Goal: Contribute content: Contribute content

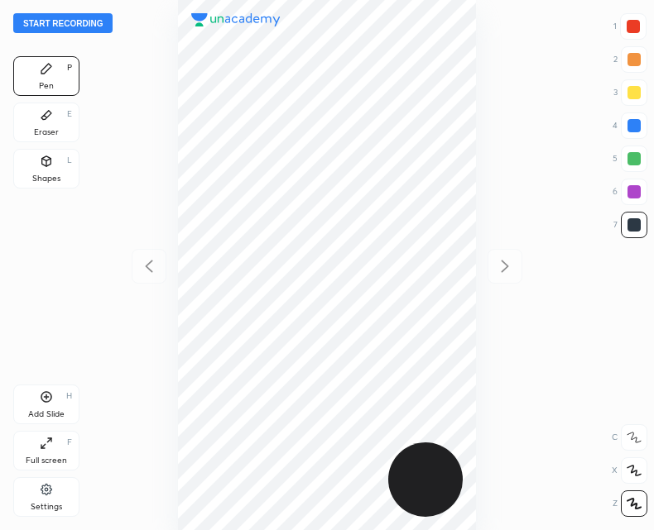
scroll to position [530, 389]
click at [79, 24] on button "Start recording" at bounding box center [62, 23] width 99 height 20
click at [49, 405] on div "Add Slide H" at bounding box center [46, 405] width 66 height 40
click at [146, 269] on icon at bounding box center [149, 267] width 20 height 20
click at [47, 407] on div "Add Slide H" at bounding box center [46, 405] width 66 height 40
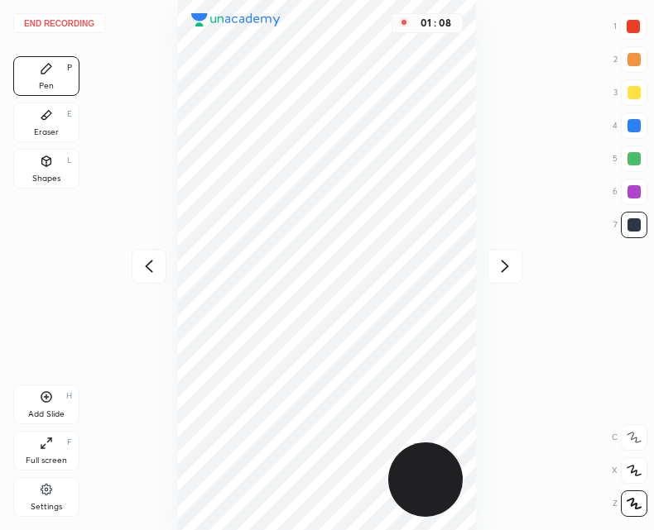
click at [149, 264] on icon at bounding box center [148, 266] width 7 height 12
click at [51, 399] on icon at bounding box center [46, 397] width 11 height 11
click at [503, 268] on icon at bounding box center [505, 267] width 20 height 20
click at [42, 407] on div "Add Slide H" at bounding box center [46, 405] width 66 height 40
click at [145, 274] on icon at bounding box center [149, 267] width 20 height 20
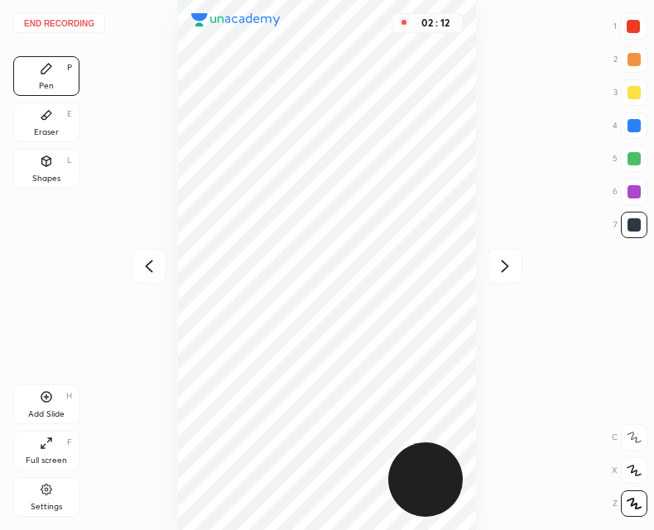
click at [511, 262] on icon at bounding box center [505, 267] width 20 height 20
click at [143, 266] on icon at bounding box center [149, 267] width 20 height 20
click at [507, 260] on icon at bounding box center [505, 267] width 20 height 20
click at [61, 401] on div "Add Slide H" at bounding box center [46, 405] width 66 height 40
click at [64, 22] on button "End recording" at bounding box center [59, 23] width 92 height 20
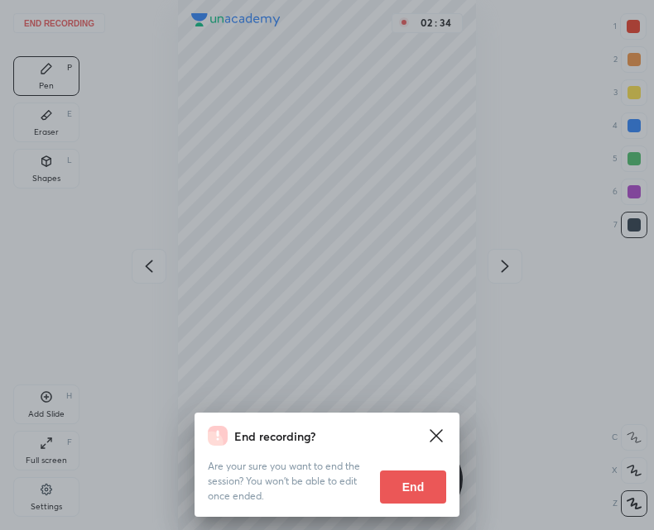
click at [408, 490] on button "End" at bounding box center [413, 487] width 66 height 33
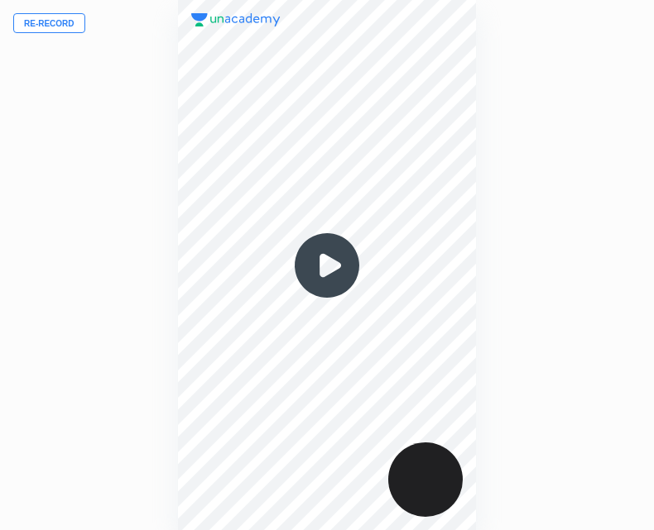
click at [327, 265] on img at bounding box center [326, 265] width 79 height 79
